Goal: Task Accomplishment & Management: Complete application form

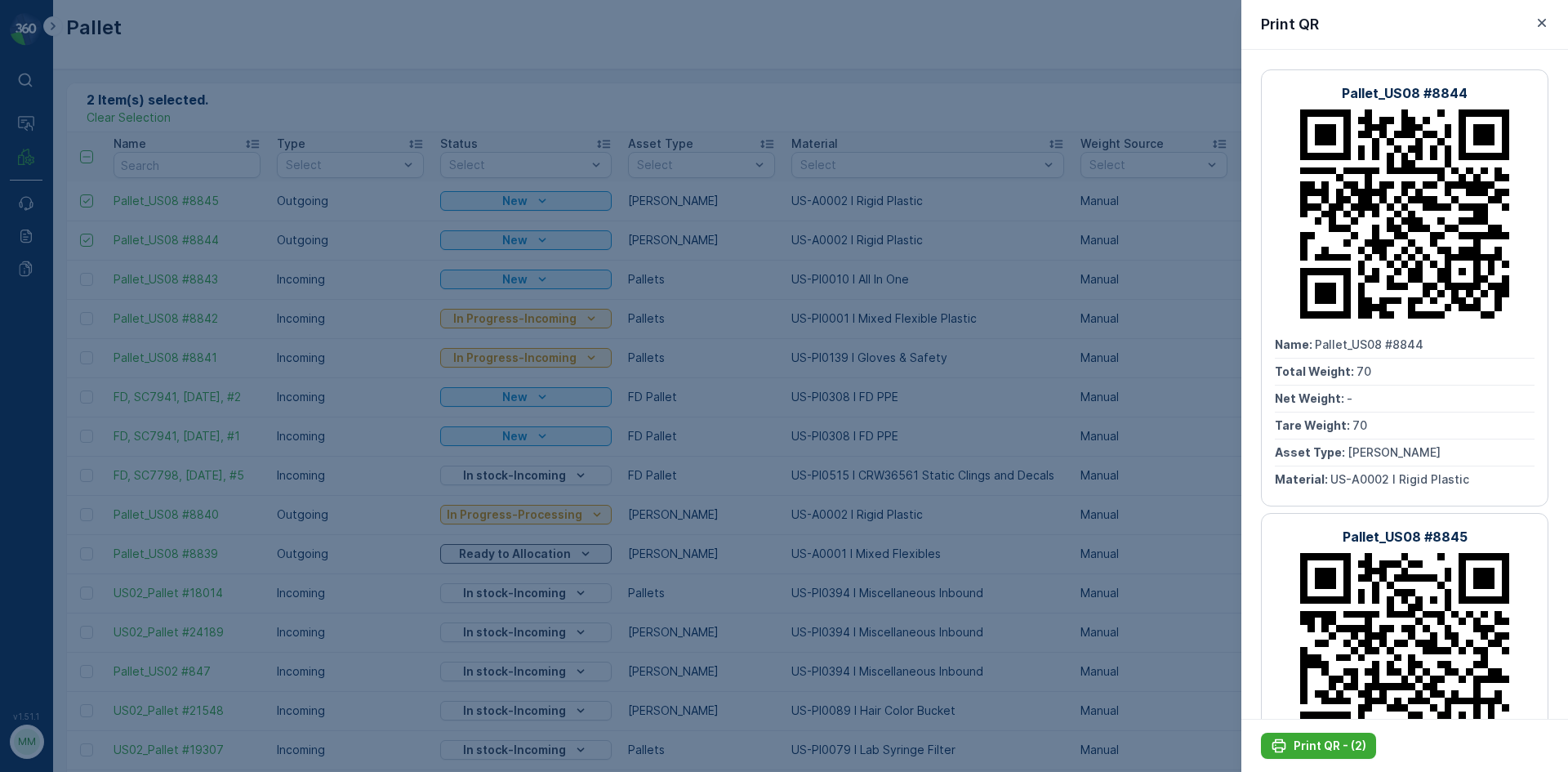
scroll to position [251, 0]
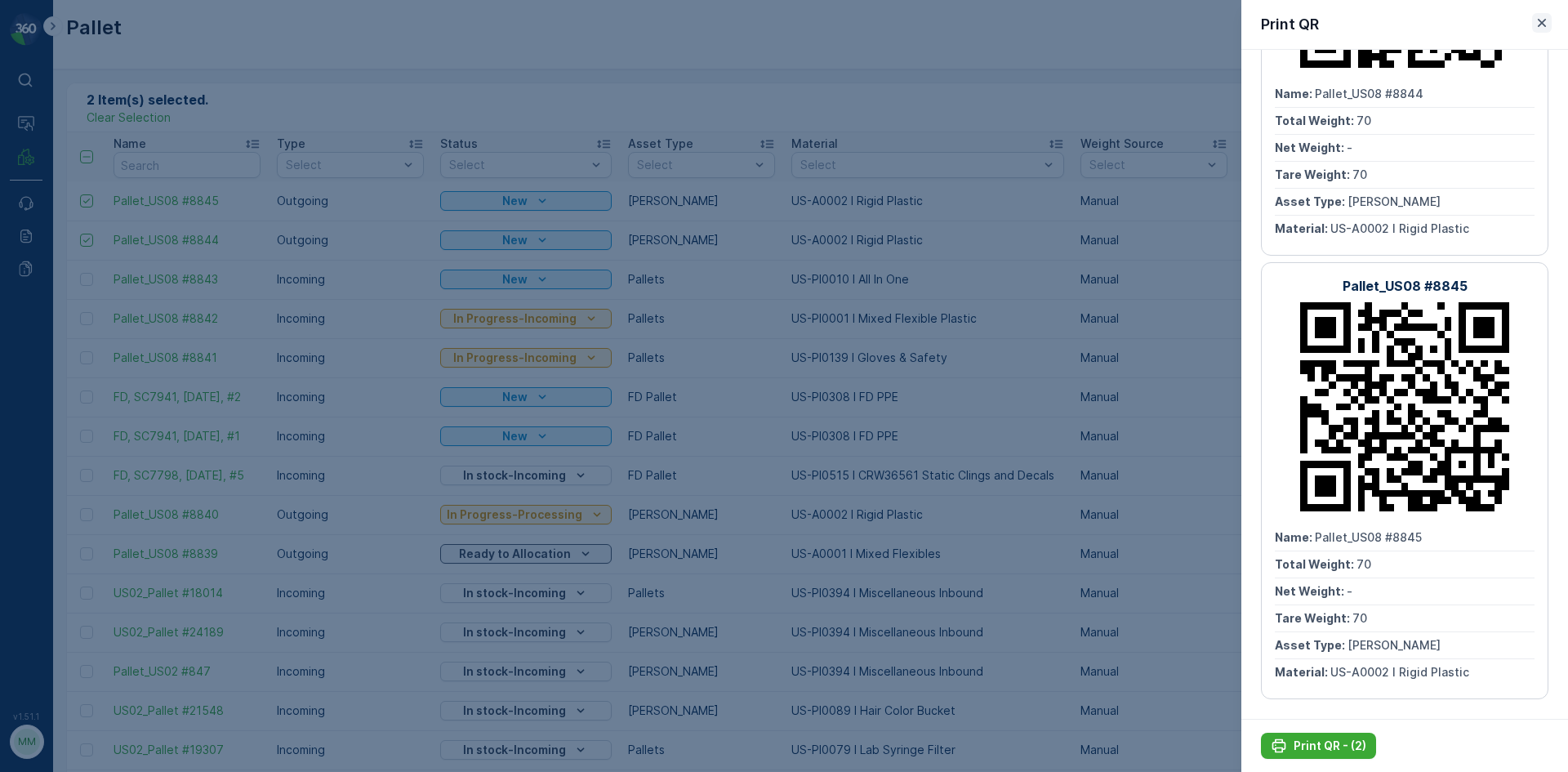
click at [1544, 26] on icon "button" at bounding box center [1542, 22] width 8 height 8
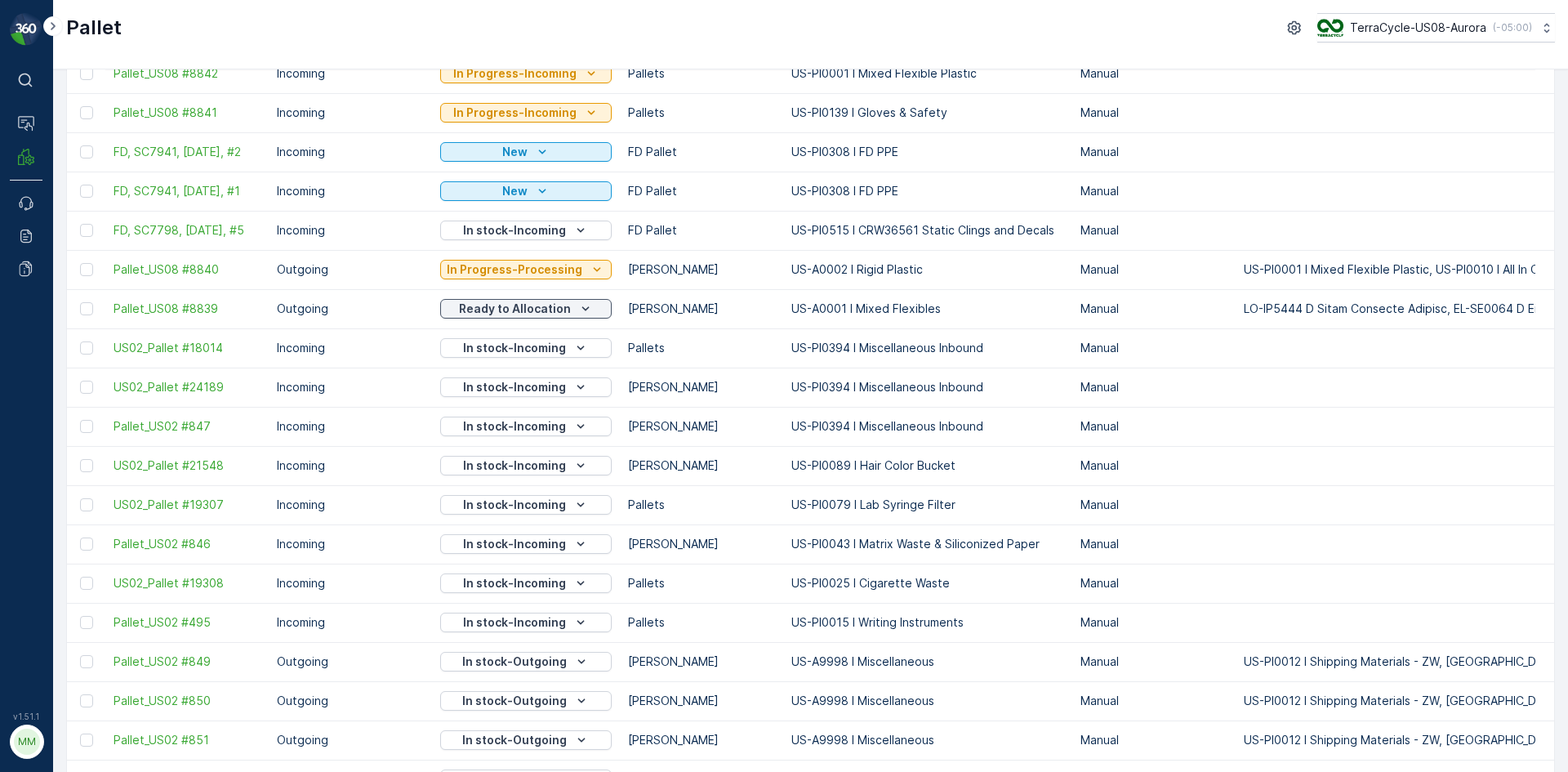
scroll to position [0, 0]
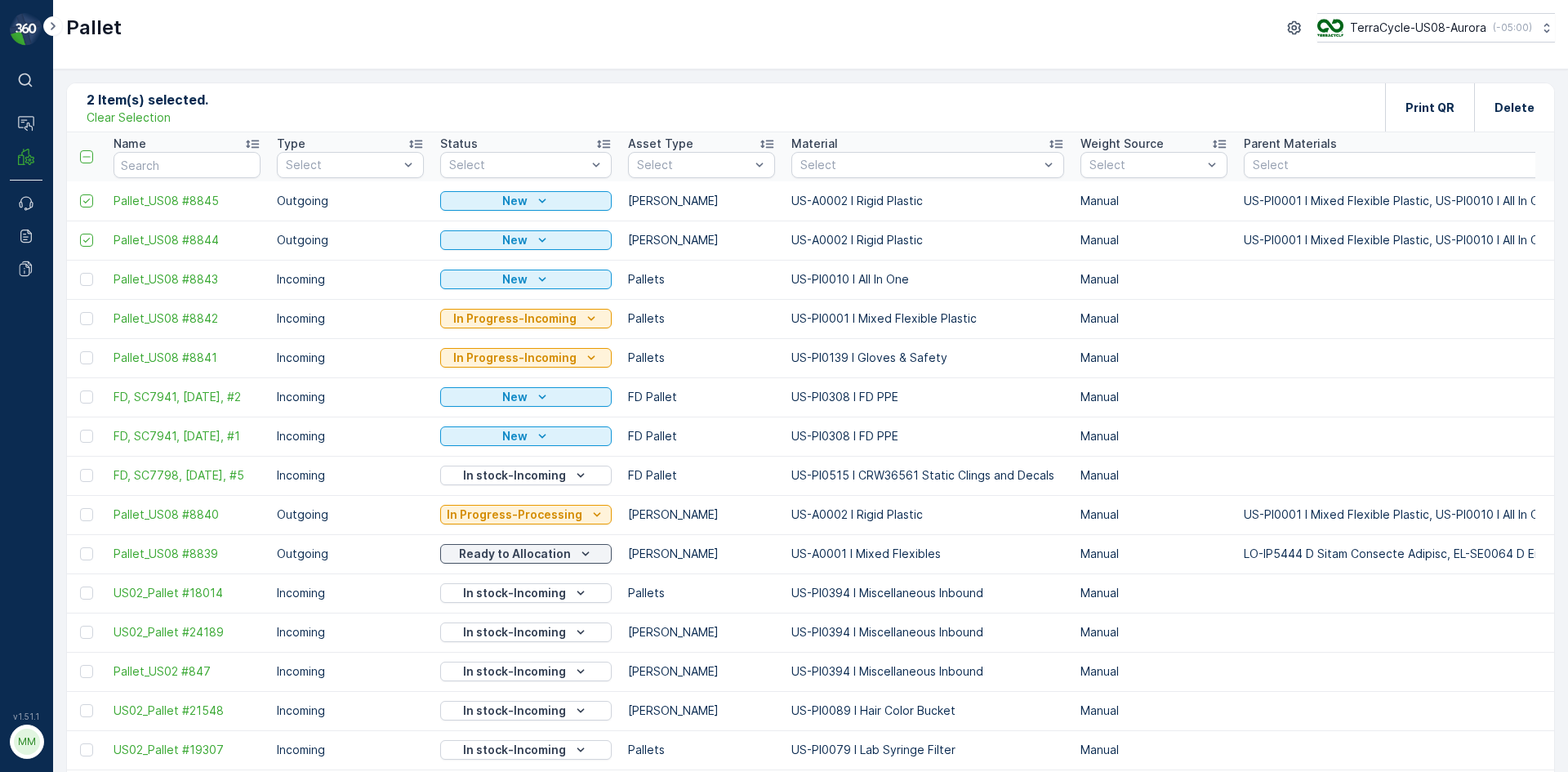
click at [84, 163] on th at bounding box center [86, 157] width 39 height 49
click at [87, 207] on div at bounding box center [86, 201] width 13 height 13
click at [80, 195] on input "checkbox" at bounding box center [80, 195] width 0 height 0
click at [87, 235] on icon at bounding box center [86, 240] width 11 height 11
click at [80, 234] on input "checkbox" at bounding box center [80, 234] width 0 height 0
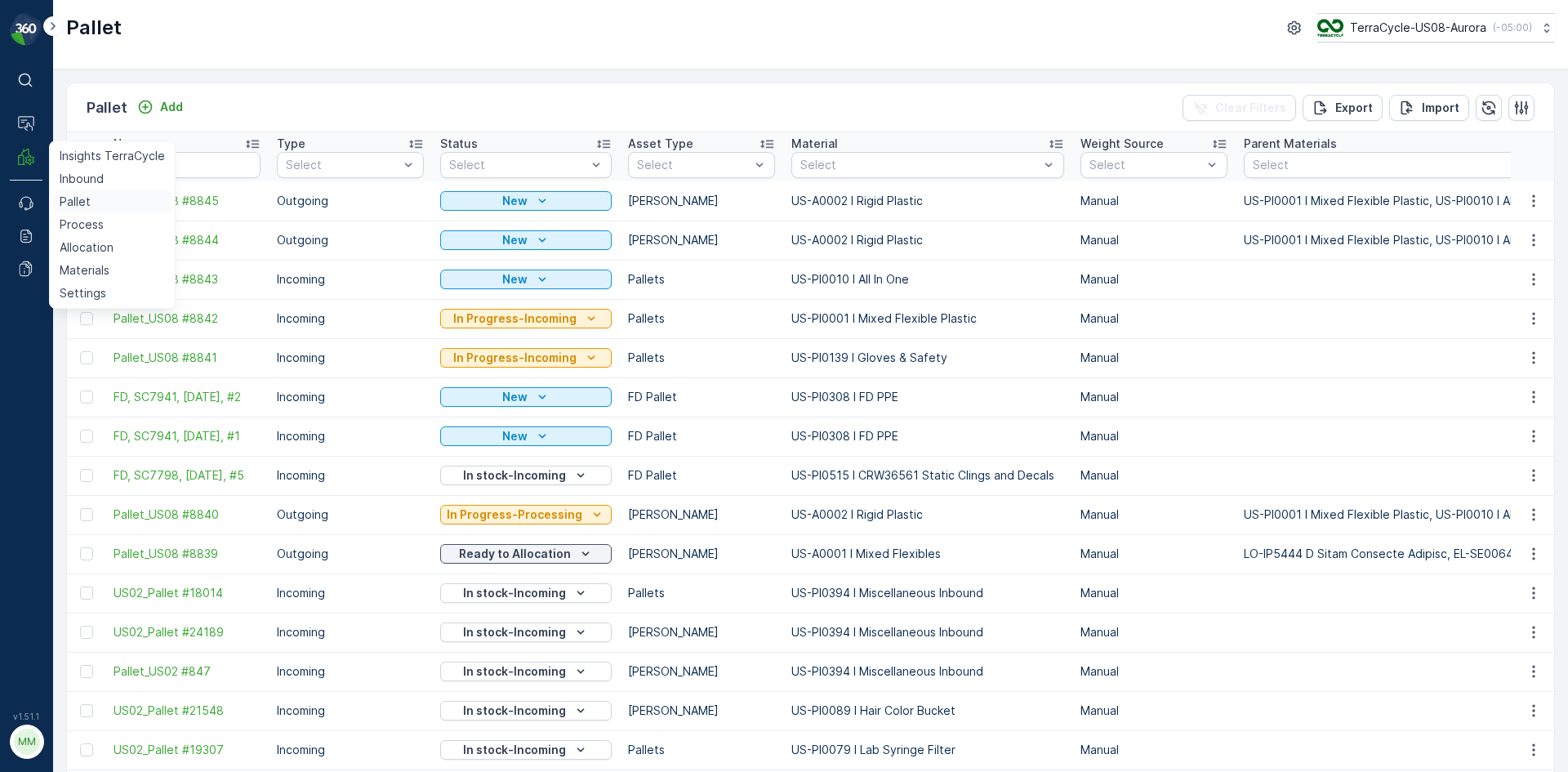
click at [85, 204] on p "Pallet" at bounding box center [75, 202] width 31 height 17
drag, startPoint x: 112, startPoint y: 130, endPoint x: 152, endPoint y: 152, distance: 45.7
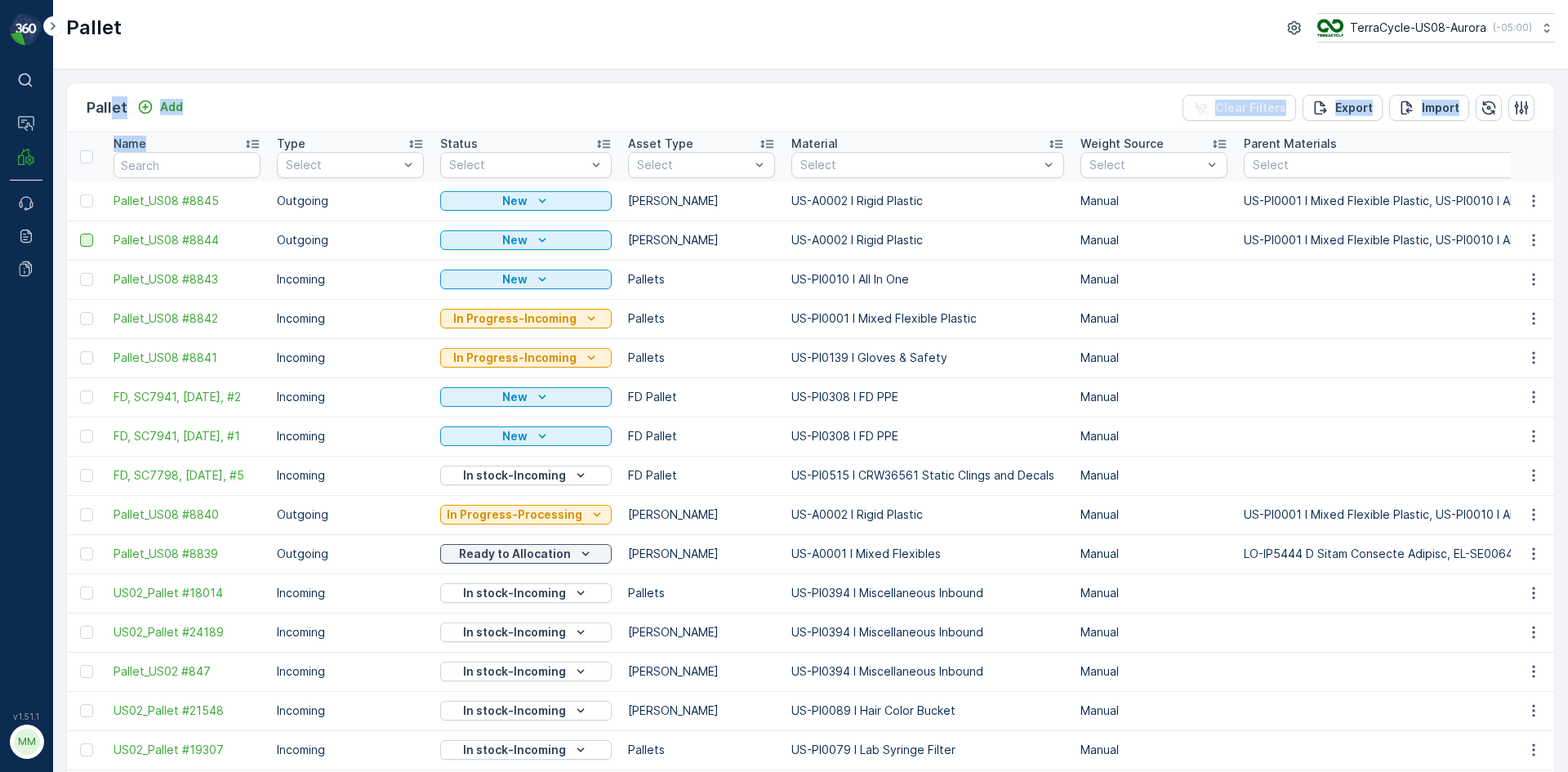
click at [203, 114] on div "Pallet Add Clear Filters Export Import" at bounding box center [810, 108] width 1487 height 49
click at [174, 107] on p "Add" at bounding box center [172, 107] width 23 height 17
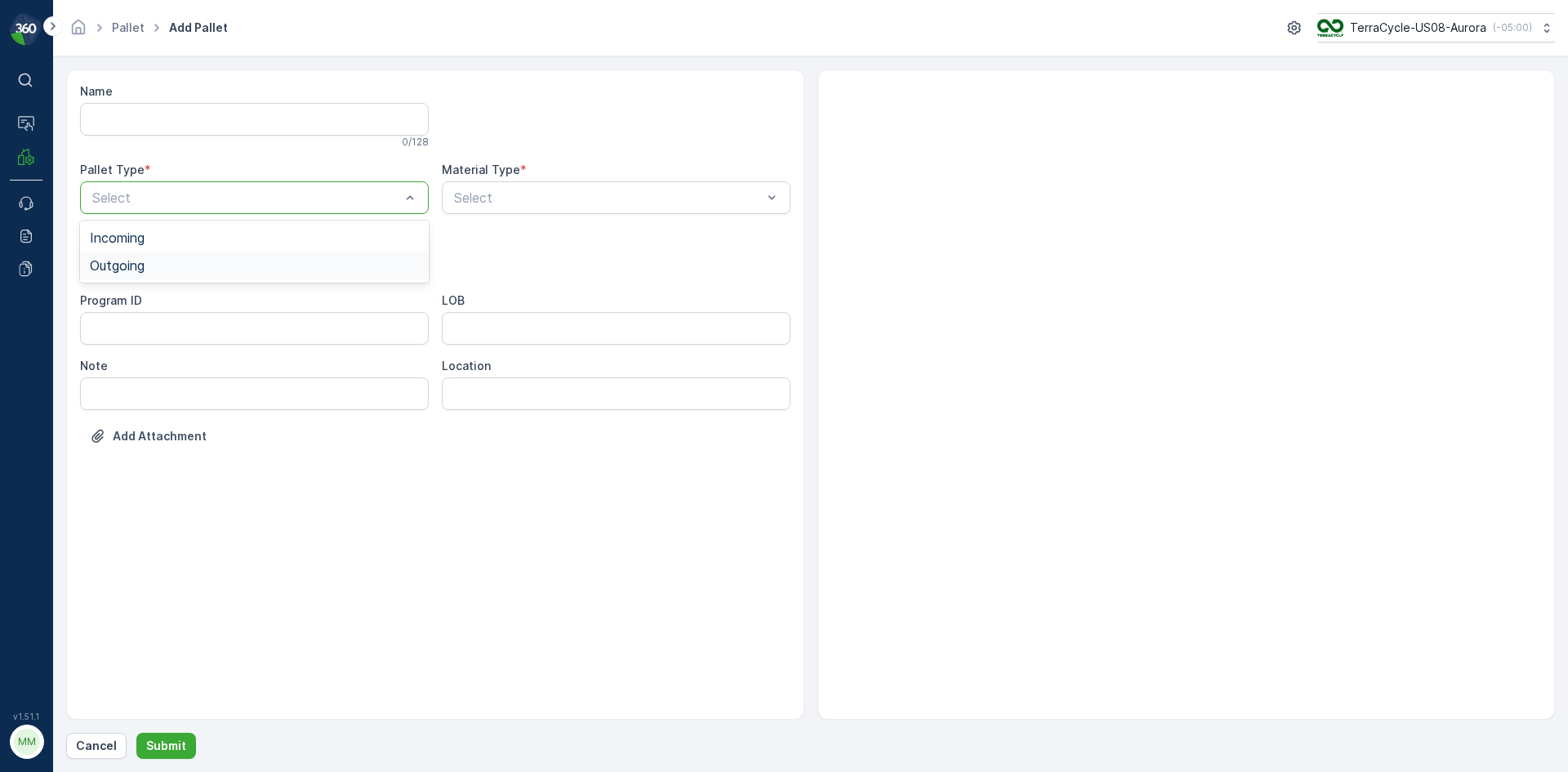
click at [144, 264] on span "Outgoing" at bounding box center [117, 265] width 55 height 15
click at [554, 202] on div at bounding box center [608, 197] width 311 height 15
click at [169, 329] on div "[PERSON_NAME]" at bounding box center [255, 330] width 329 height 15
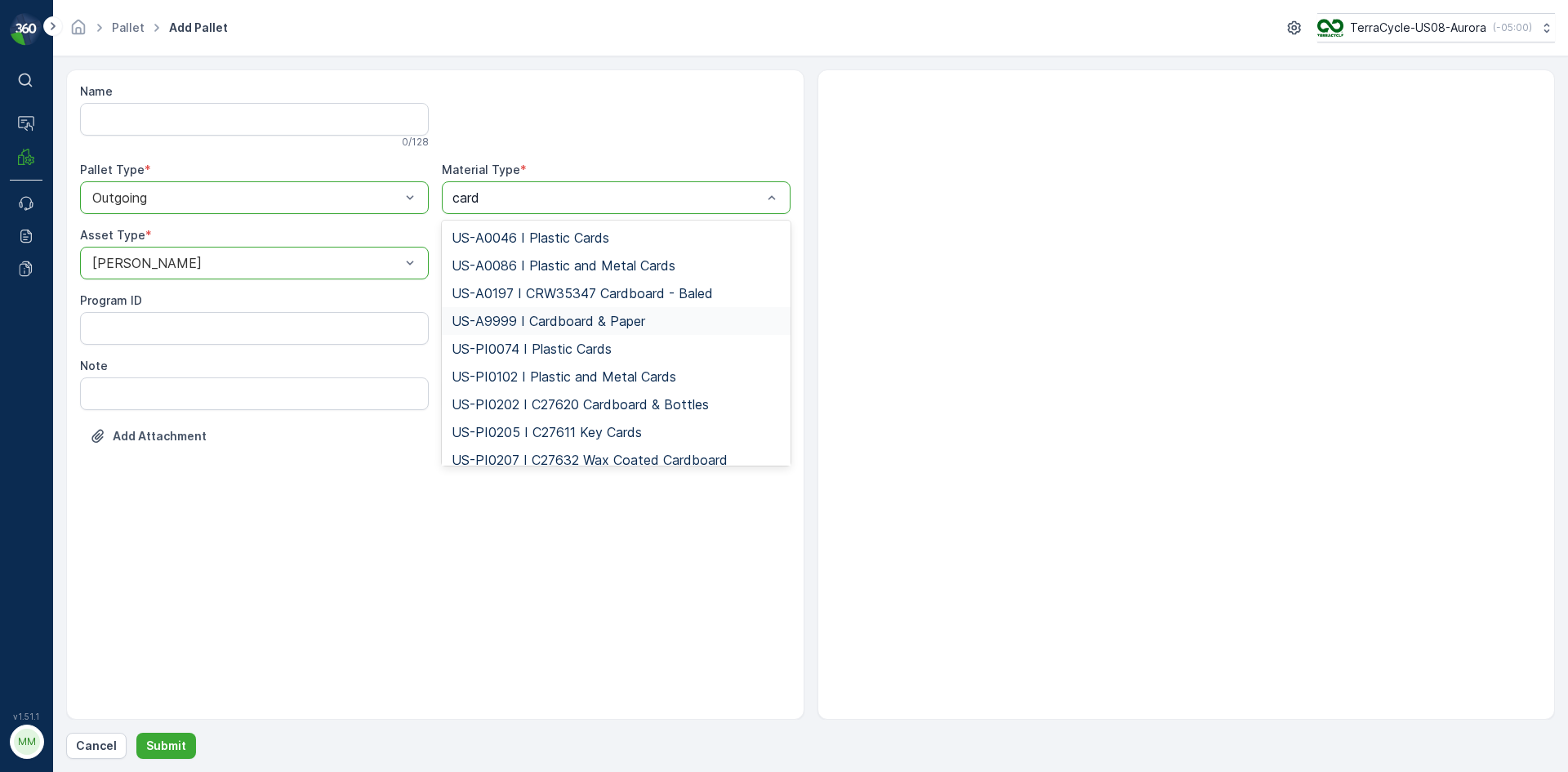
type input "cardb"
click at [598, 273] on span "US-A9999 I Cardboard & Paper" at bounding box center [549, 265] width 194 height 15
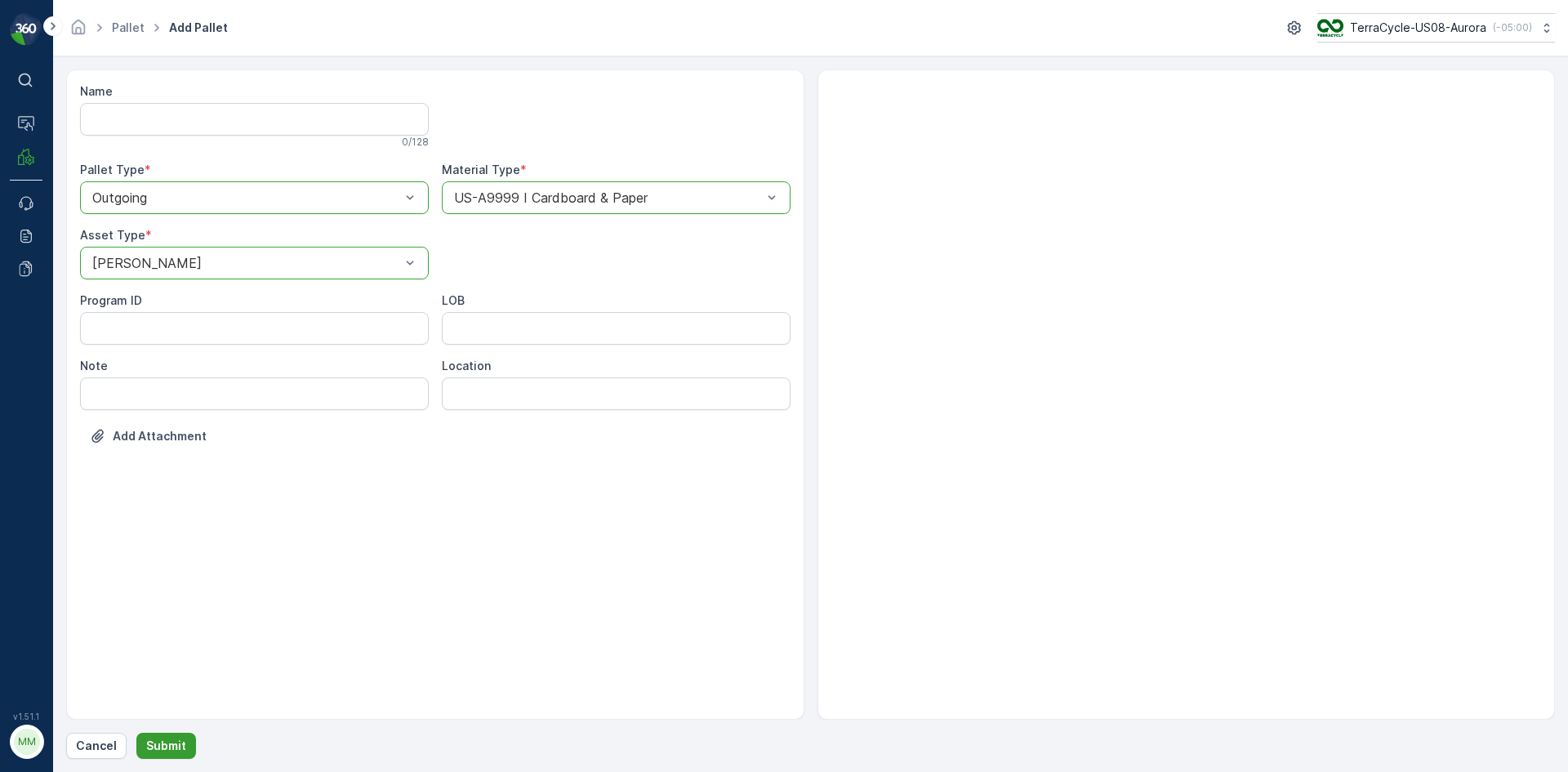
click at [173, 749] on p "Submit" at bounding box center [166, 746] width 40 height 17
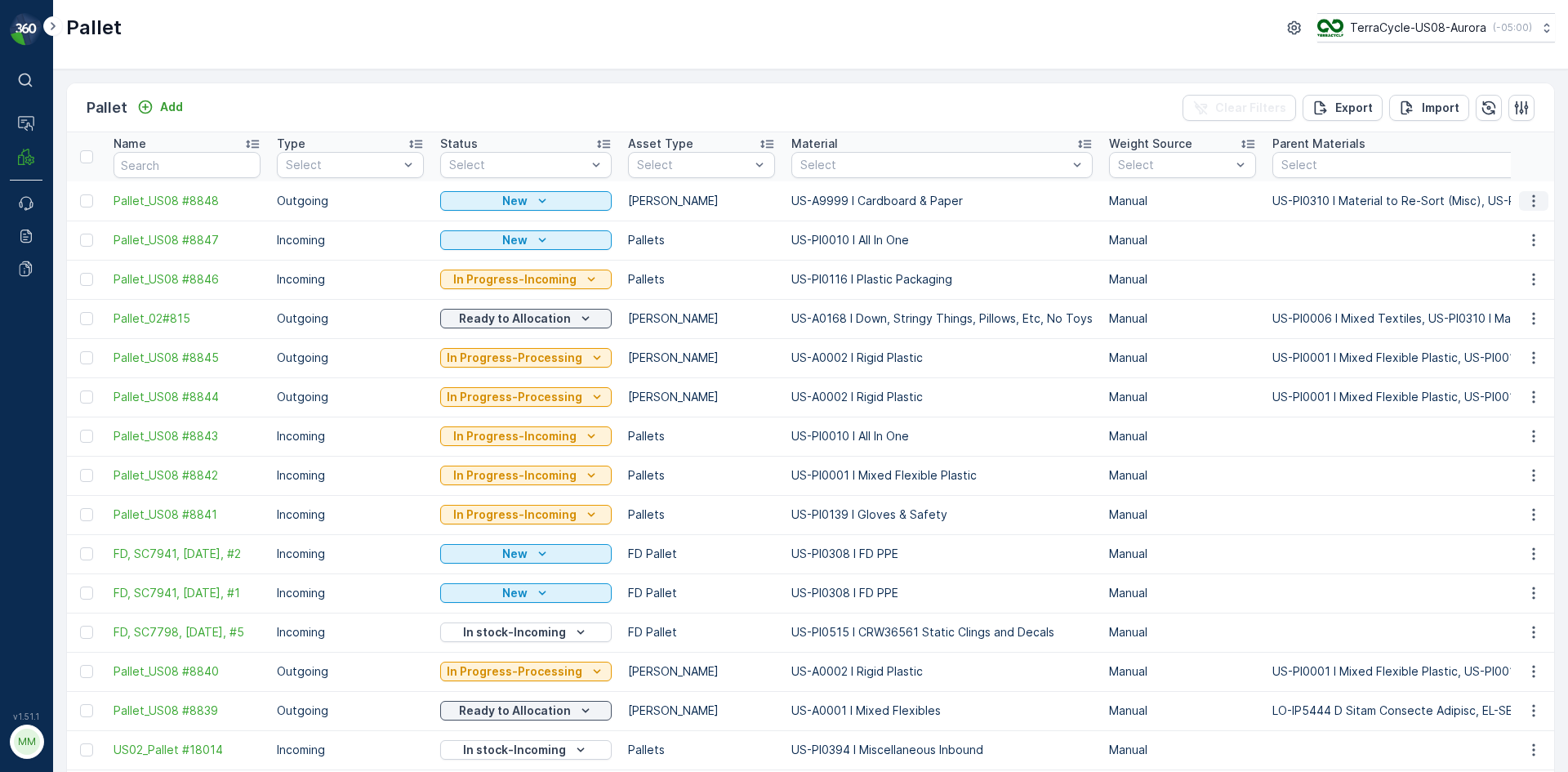
click at [1530, 197] on icon "button" at bounding box center [1534, 201] width 17 height 17
click at [1504, 313] on span "Print QR" at bounding box center [1489, 316] width 45 height 17
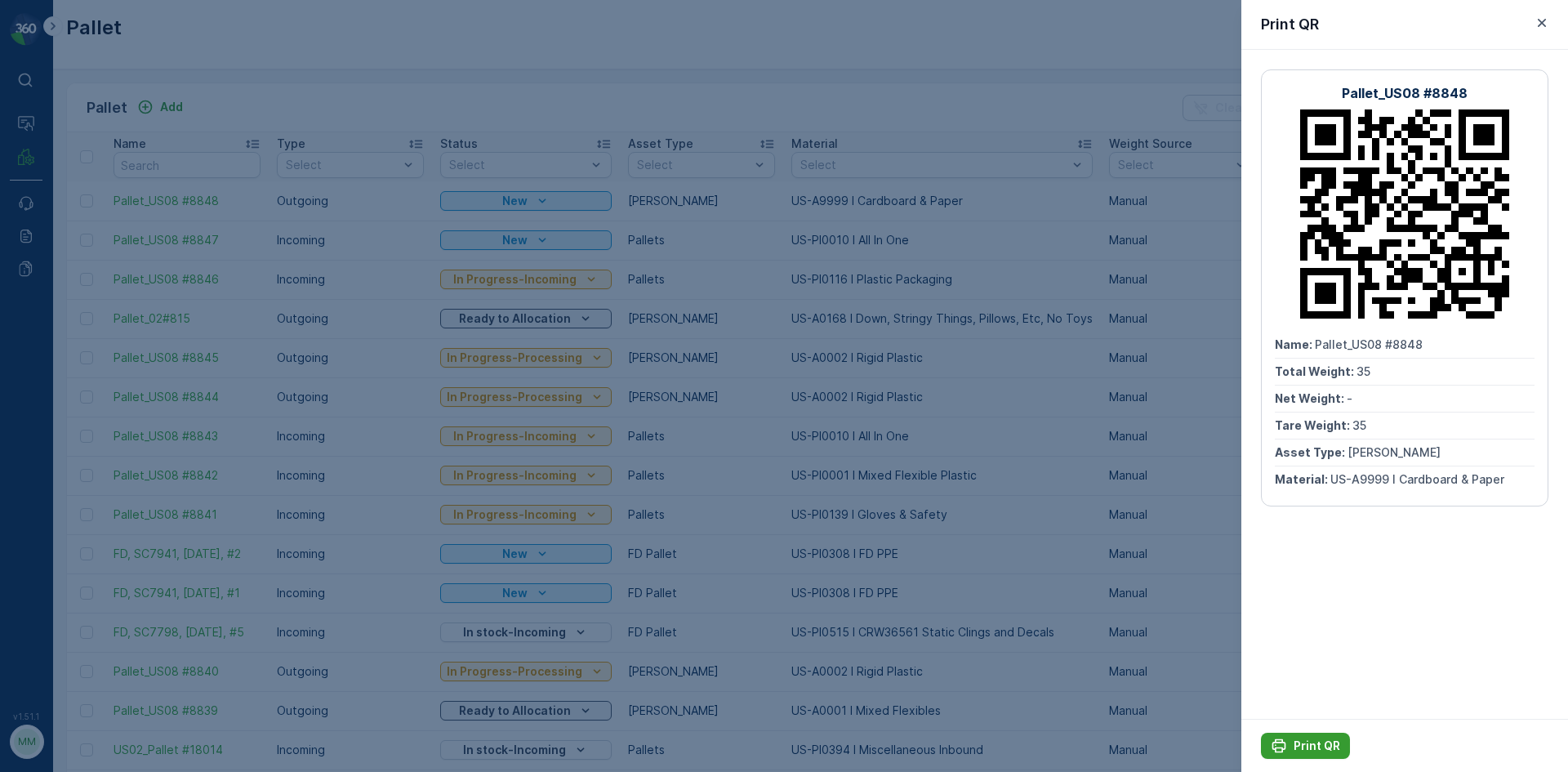
click at [1294, 749] on p "Print QR" at bounding box center [1316, 746] width 47 height 17
click at [1311, 756] on button "Print QR" at bounding box center [1305, 746] width 89 height 26
click at [1314, 743] on p "Print QR" at bounding box center [1316, 746] width 47 height 17
click at [1303, 746] on p "Print QR" at bounding box center [1316, 746] width 47 height 17
drag, startPoint x: 1542, startPoint y: 20, endPoint x: 1439, endPoint y: 89, distance: 124.0
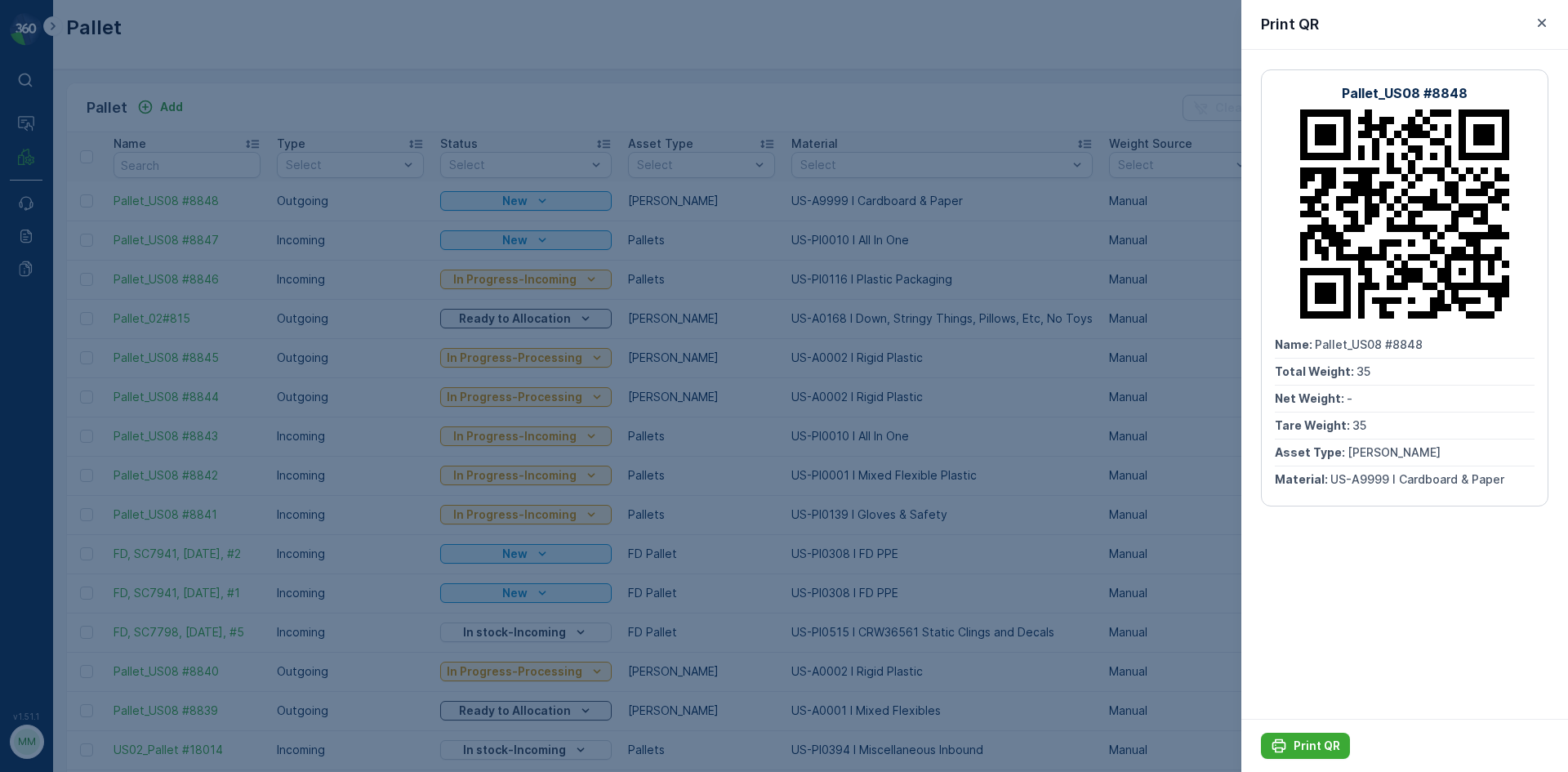
click at [1542, 19] on icon "button" at bounding box center [1542, 23] width 17 height 17
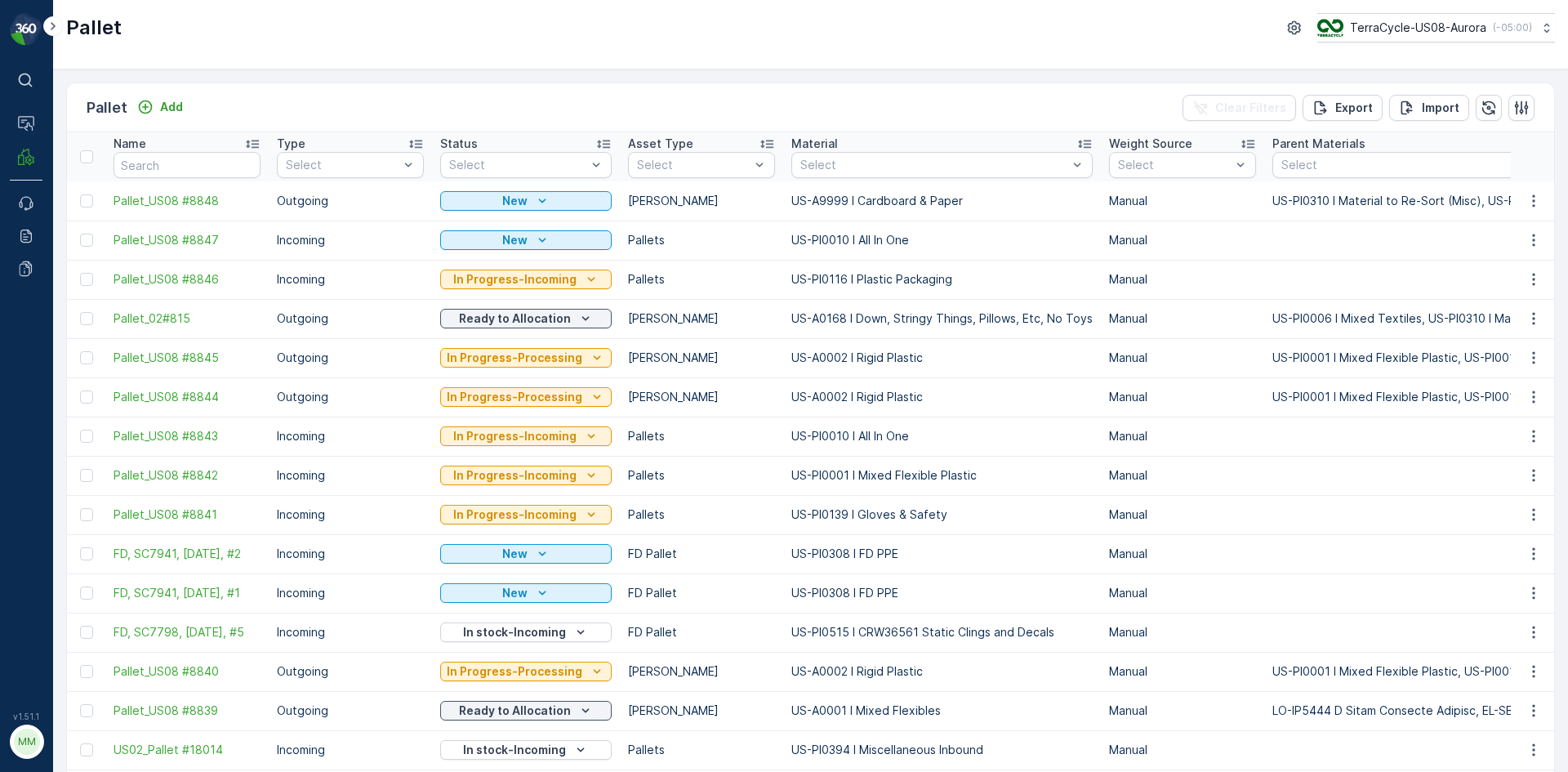
click at [1184, 241] on p "Manual" at bounding box center [1182, 240] width 147 height 17
